Goal: Information Seeking & Learning: Learn about a topic

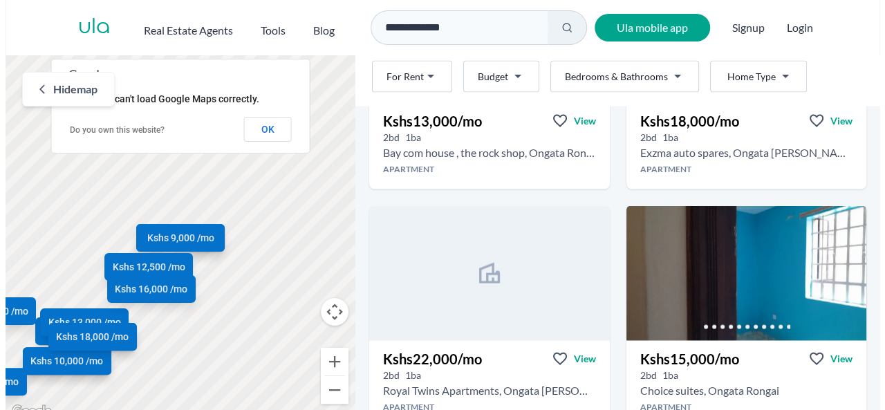
scroll to position [1407, 0]
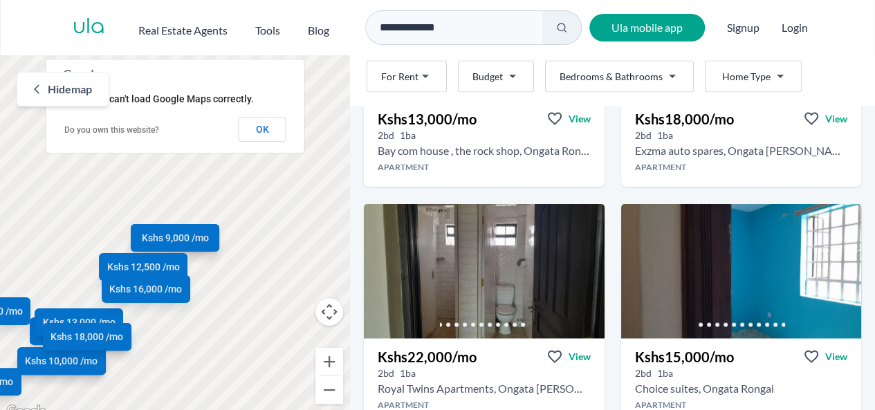
click at [669, 79] on html "**********" at bounding box center [437, 210] width 875 height 420
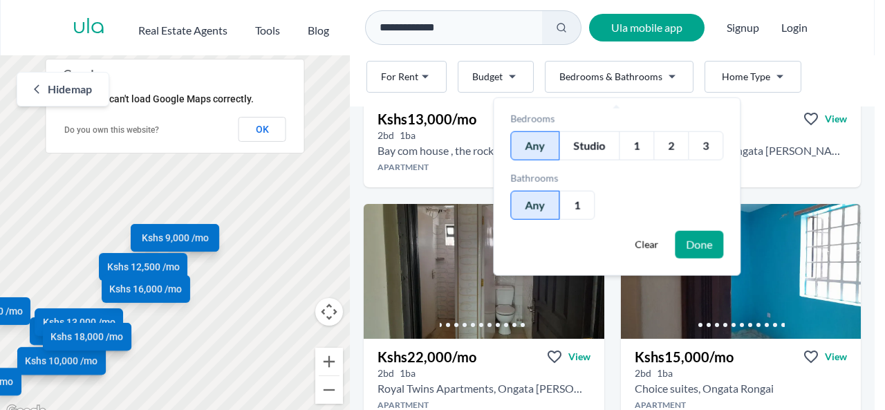
click at [705, 142] on div "3" at bounding box center [705, 145] width 35 height 29
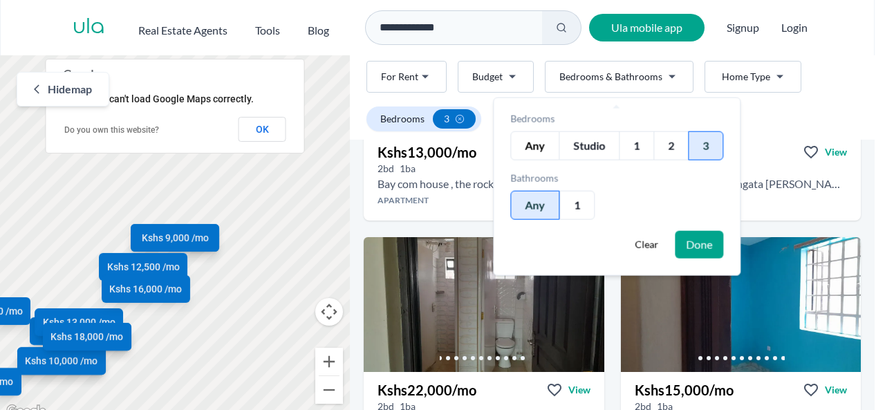
scroll to position [383, 0]
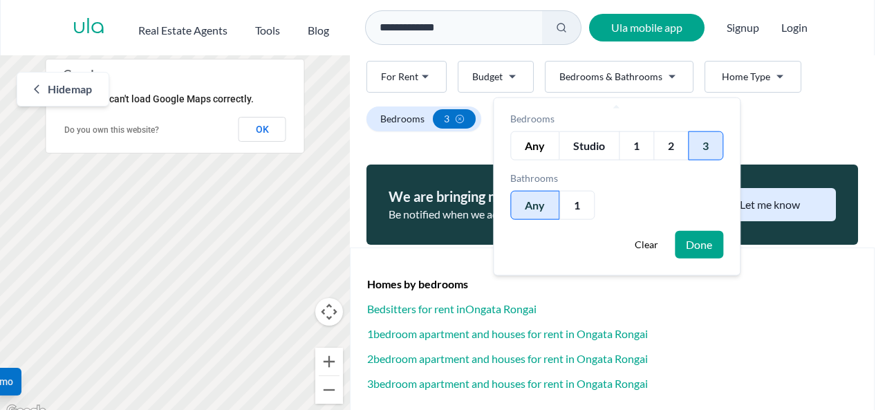
click at [705, 146] on div "3" at bounding box center [705, 145] width 35 height 29
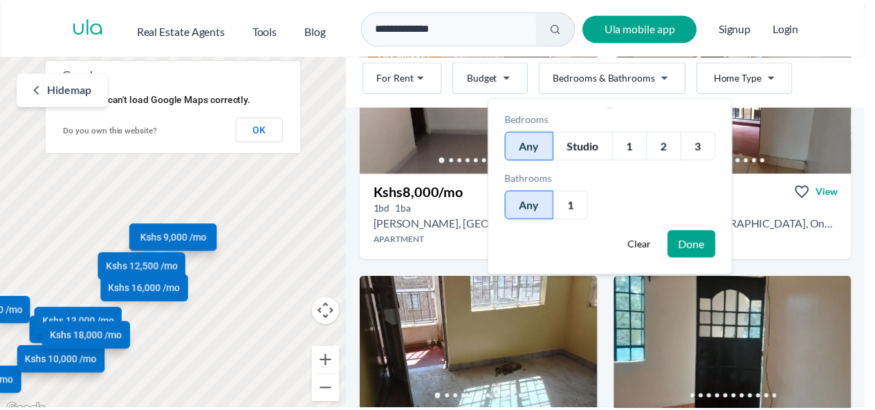
scroll to position [1407, 0]
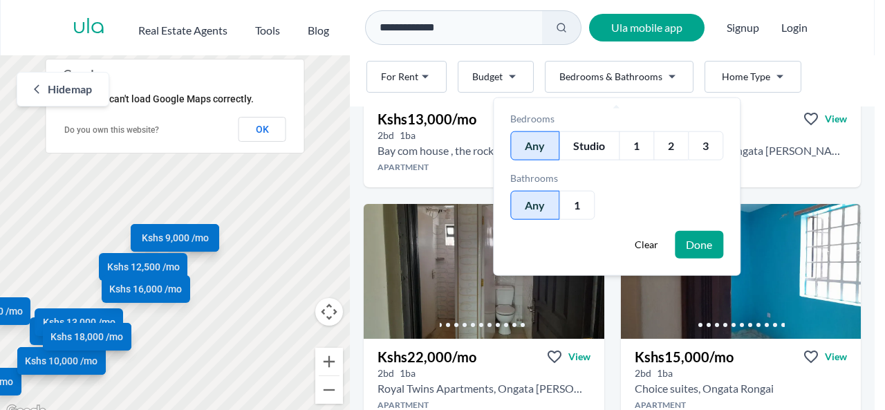
click at [700, 242] on button "Done" at bounding box center [699, 245] width 48 height 28
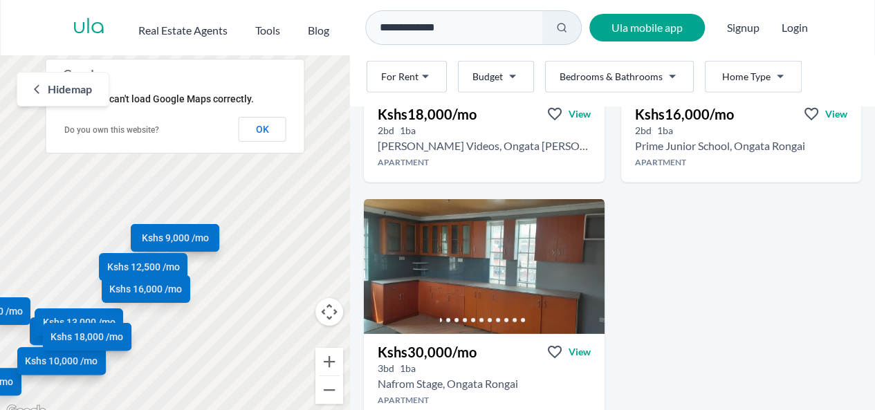
scroll to position [2120, 0]
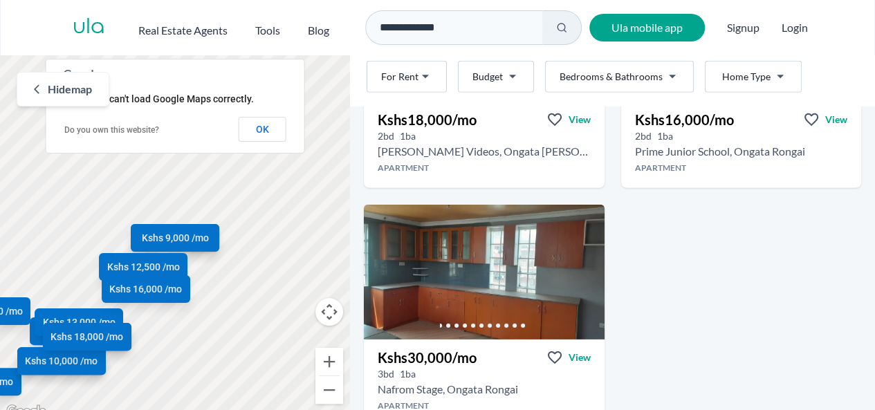
click at [584, 270] on icon "Go to the next property image" at bounding box center [587, 267] width 11 height 11
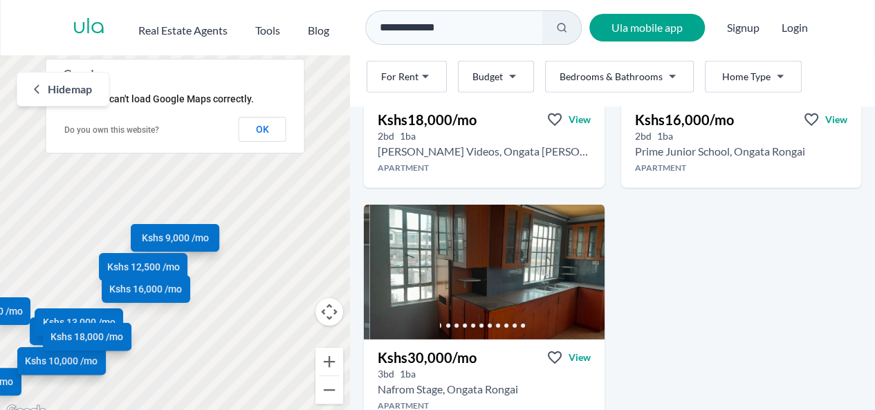
click at [584, 270] on icon "Go to the next property image" at bounding box center [587, 267] width 11 height 11
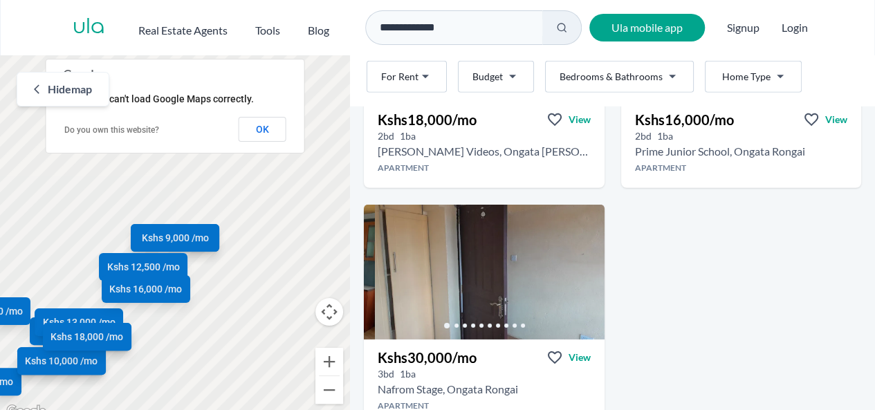
click at [584, 270] on icon "Go to the next property image" at bounding box center [587, 267] width 11 height 11
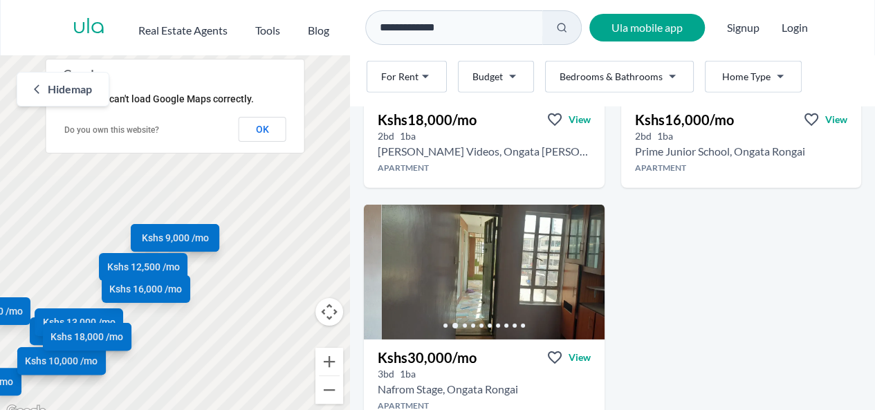
click at [584, 270] on icon "Go to the next property image" at bounding box center [587, 267] width 11 height 11
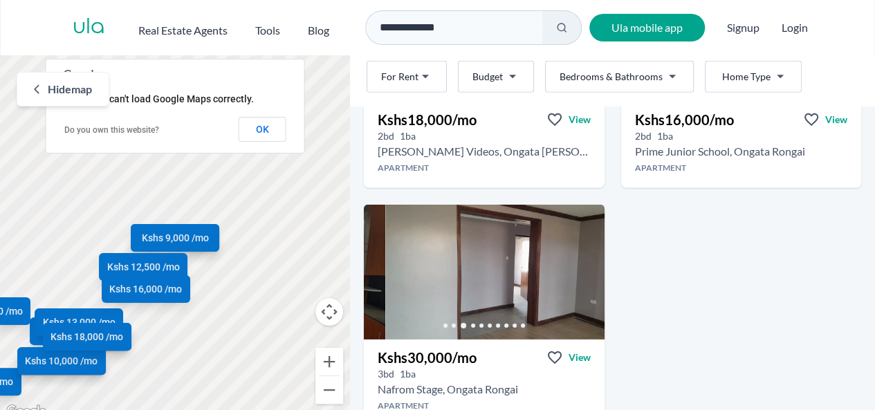
click at [584, 270] on icon "Go to the next property image" at bounding box center [587, 267] width 11 height 11
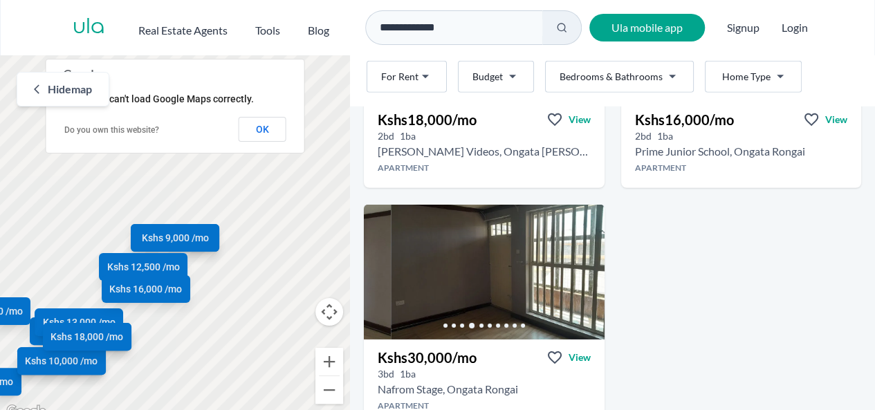
click at [584, 270] on icon "Go to the next property image" at bounding box center [587, 267] width 11 height 11
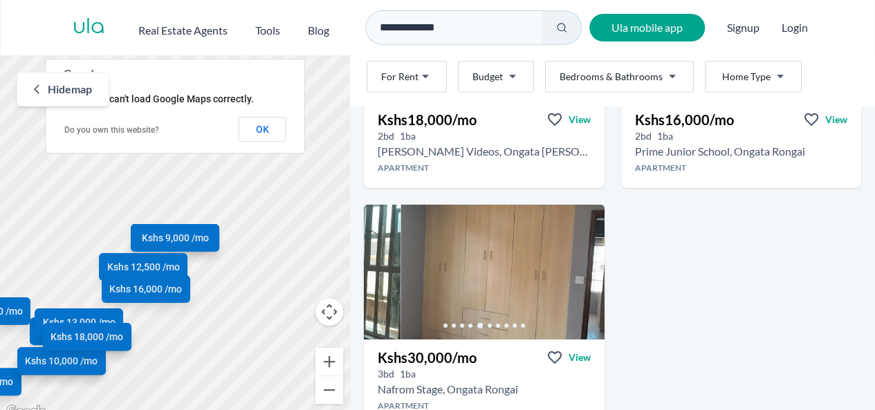
click at [584, 270] on icon "Go to the next property image" at bounding box center [587, 267] width 11 height 11
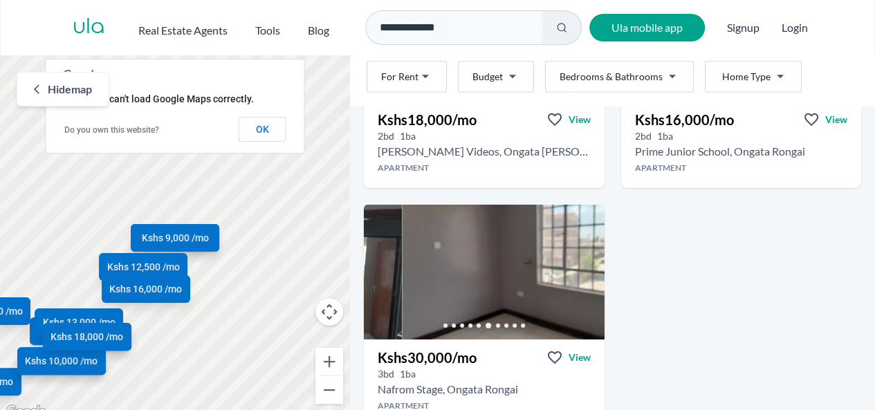
click at [584, 270] on icon "Go to the next property image" at bounding box center [587, 267] width 11 height 11
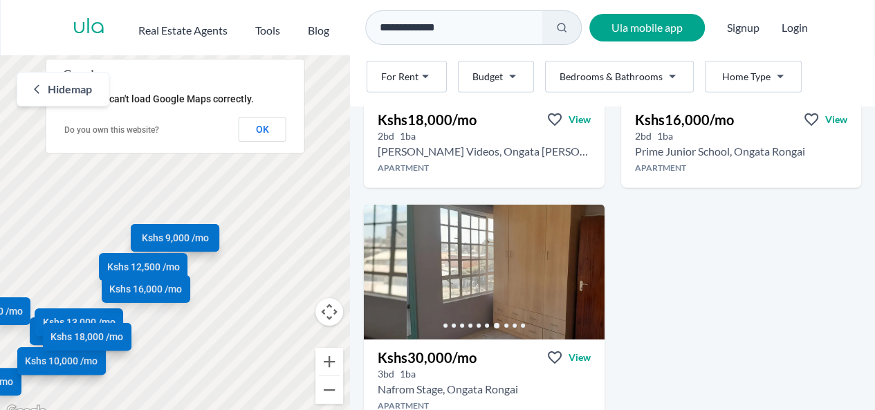
click at [584, 270] on icon "Go to the next property image" at bounding box center [587, 267] width 11 height 11
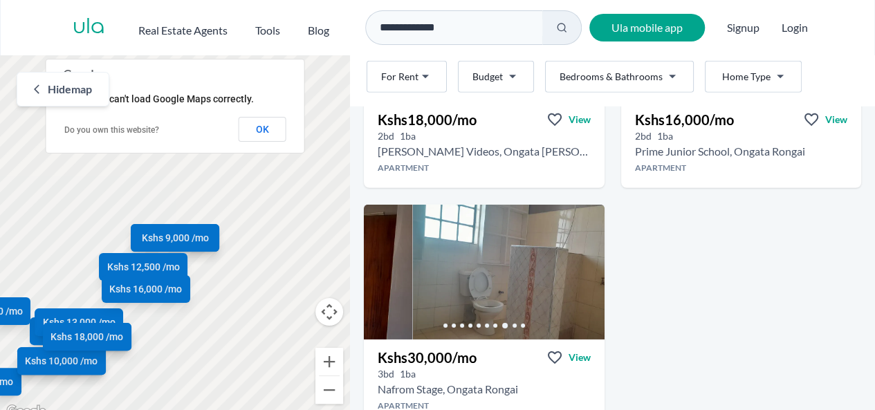
click at [584, 270] on icon "Go to the next property image" at bounding box center [587, 267] width 11 height 11
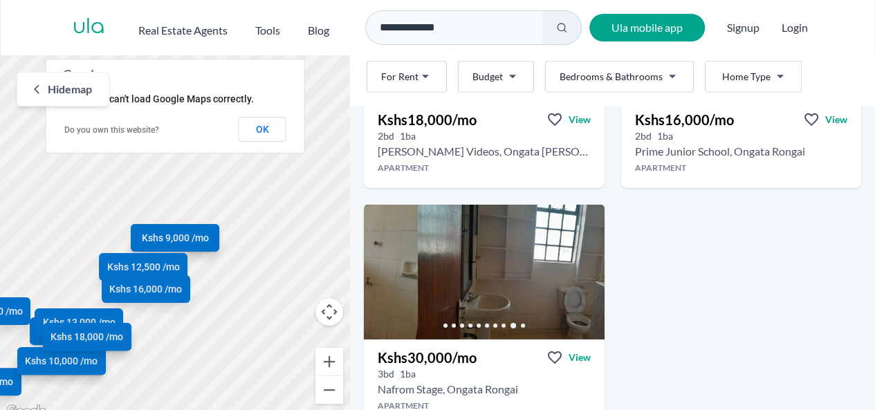
click at [584, 270] on icon "Go to the next property image" at bounding box center [587, 267] width 11 height 11
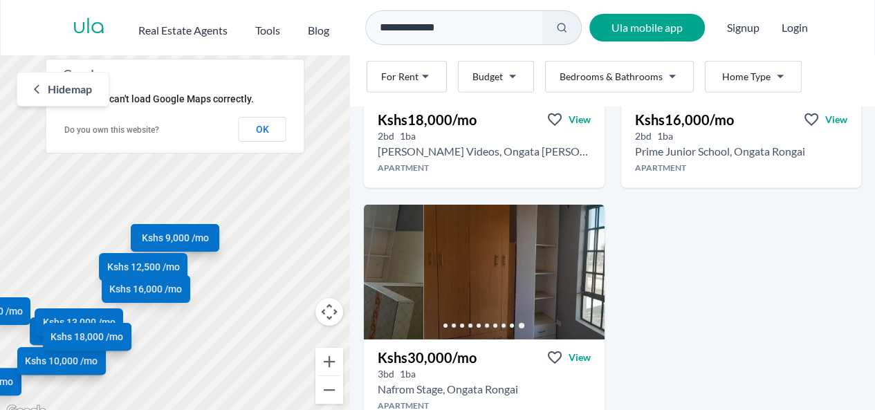
click at [584, 270] on icon "Go to the next property image" at bounding box center [587, 267] width 11 height 11
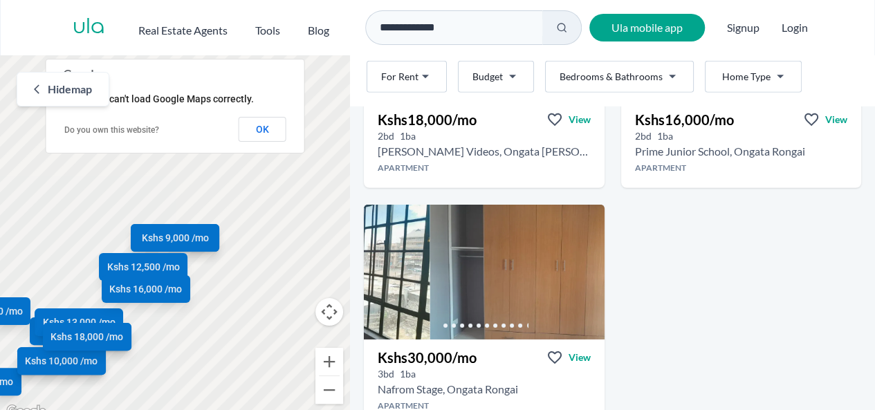
click at [584, 270] on icon "Go to the next property image" at bounding box center [587, 267] width 11 height 11
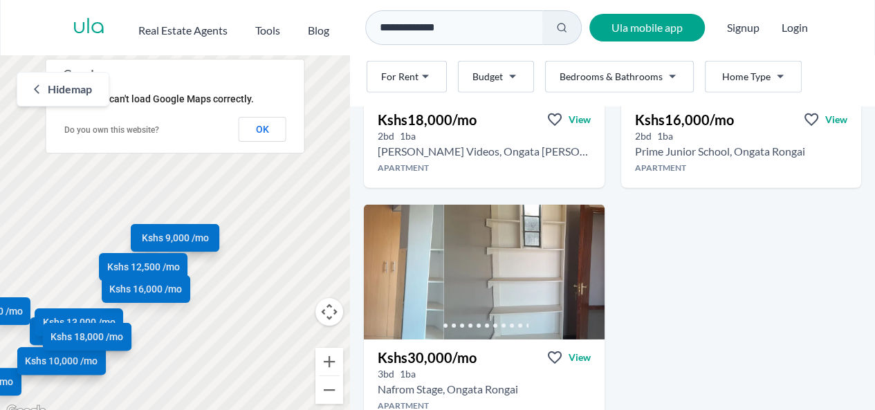
click at [584, 270] on icon "Go to the next property image" at bounding box center [587, 267] width 11 height 11
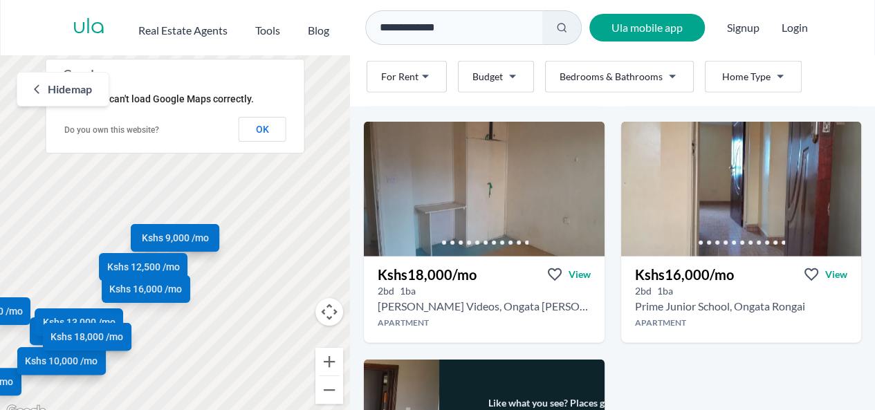
scroll to position [1954, 0]
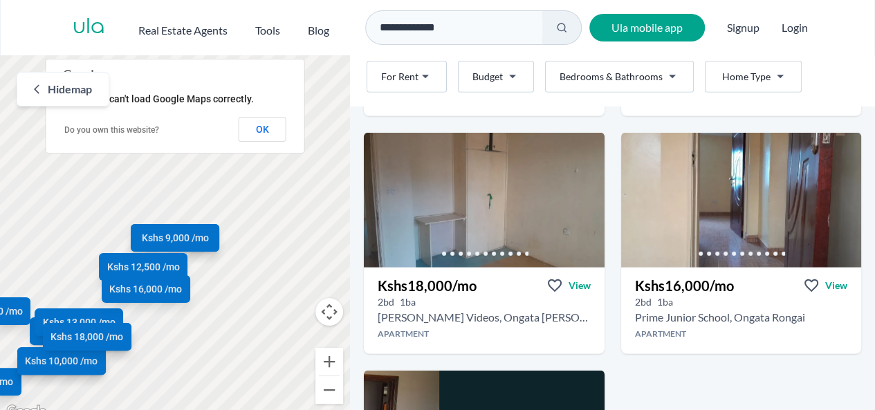
click at [585, 198] on icon "Go to the next property image" at bounding box center [588, 196] width 6 height 9
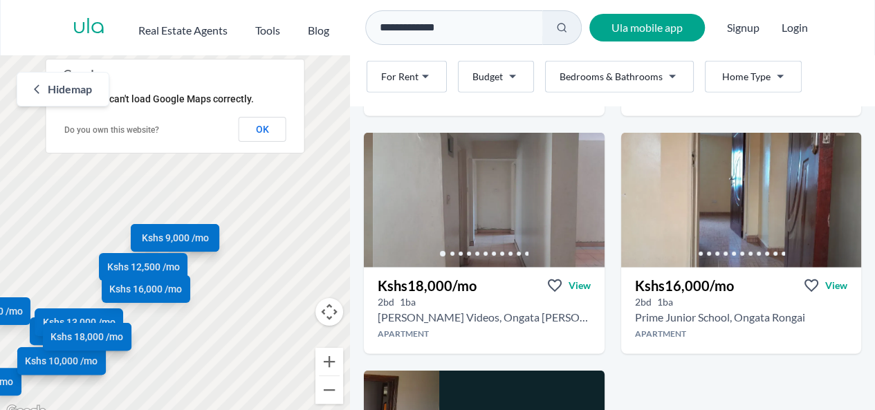
click at [585, 198] on icon "Go to the next property image" at bounding box center [588, 196] width 6 height 9
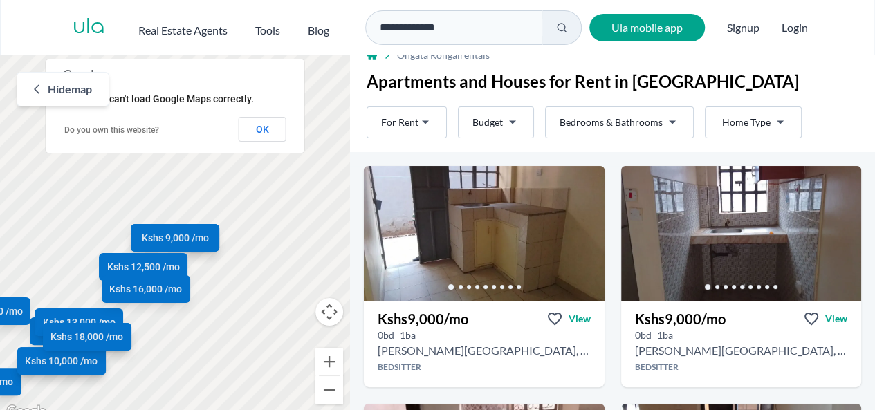
scroll to position [0, 0]
